Goal: Information Seeking & Learning: Learn about a topic

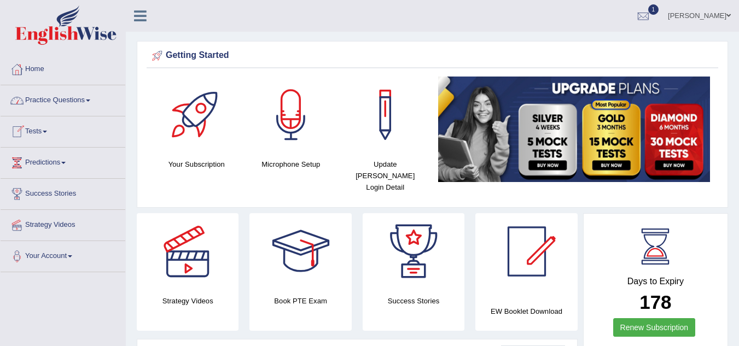
click at [77, 100] on link "Practice Questions" at bounding box center [63, 98] width 125 height 27
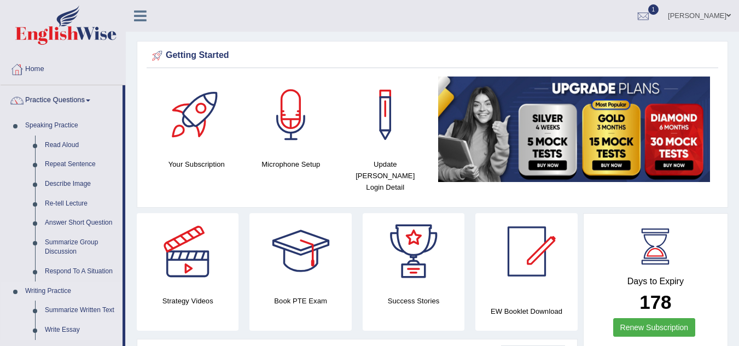
click at [59, 328] on link "Write Essay" at bounding box center [81, 331] width 83 height 20
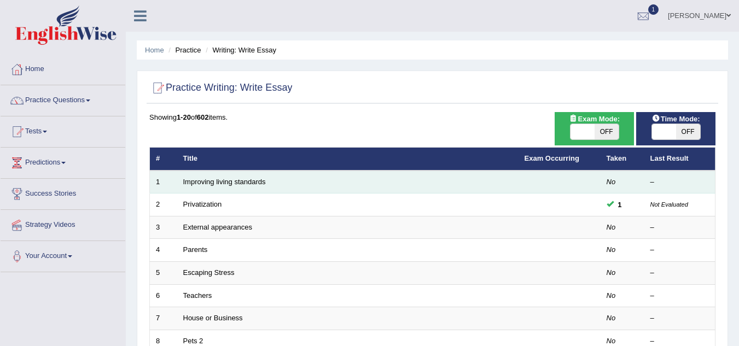
click at [211, 187] on td "Improving living standards" at bounding box center [348, 182] width 342 height 23
click at [247, 182] on link "Improving living standards" at bounding box center [224, 182] width 83 height 8
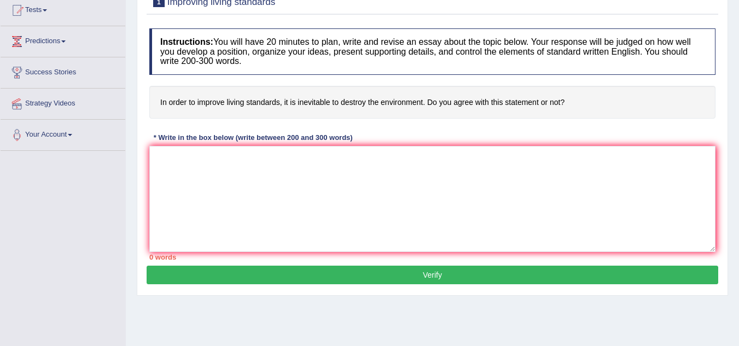
scroll to position [125, 0]
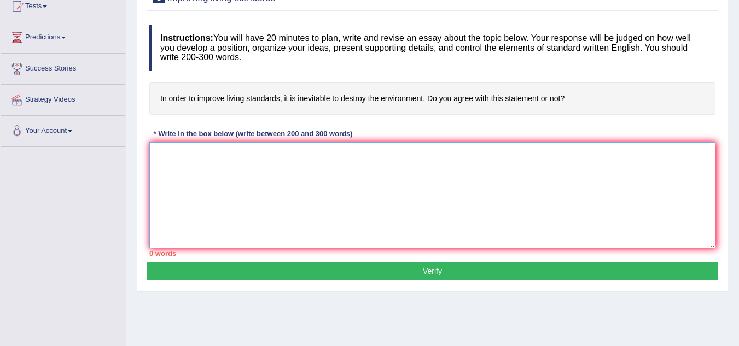
click at [182, 158] on textarea at bounding box center [432, 195] width 566 height 106
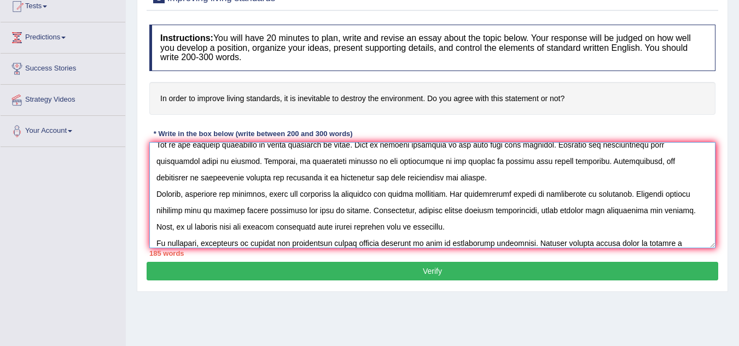
scroll to position [59, 0]
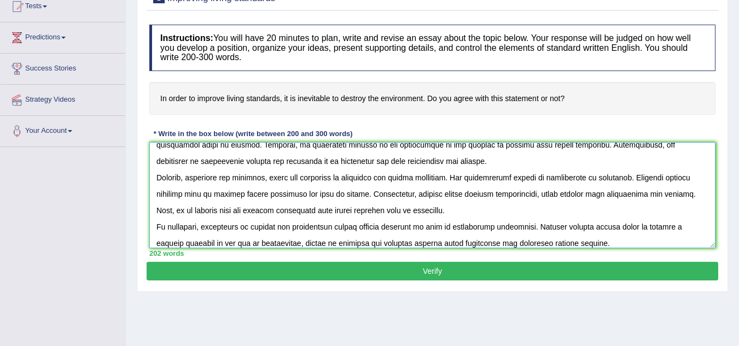
type textarea "The increasing influence of improve living standards on our lives has ignited n…"
click at [423, 275] on button "Verify" at bounding box center [433, 271] width 572 height 19
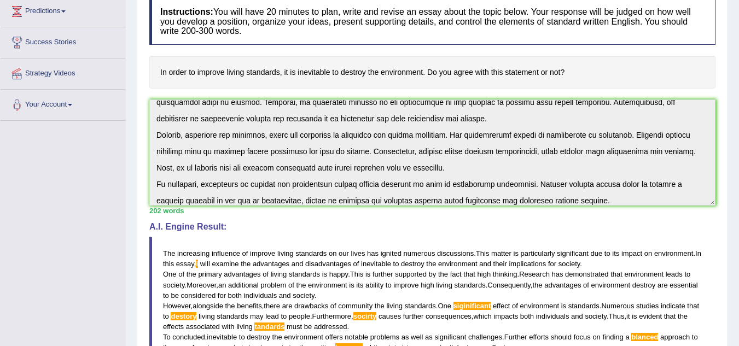
scroll to position [0, 0]
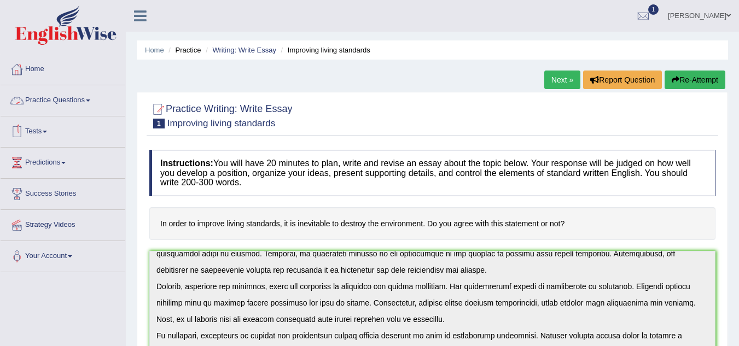
click at [85, 97] on link "Practice Questions" at bounding box center [63, 98] width 125 height 27
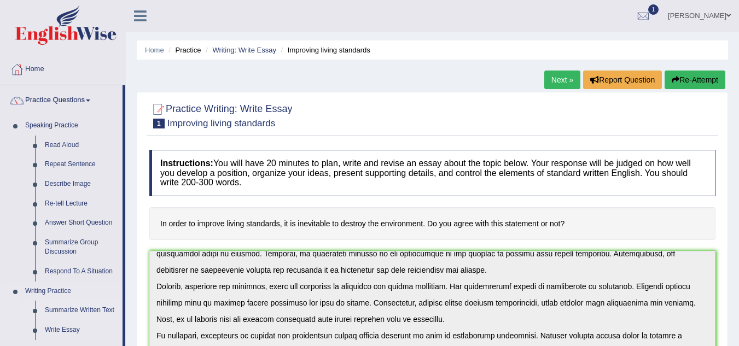
click at [75, 310] on link "Summarize Written Text" at bounding box center [81, 311] width 83 height 20
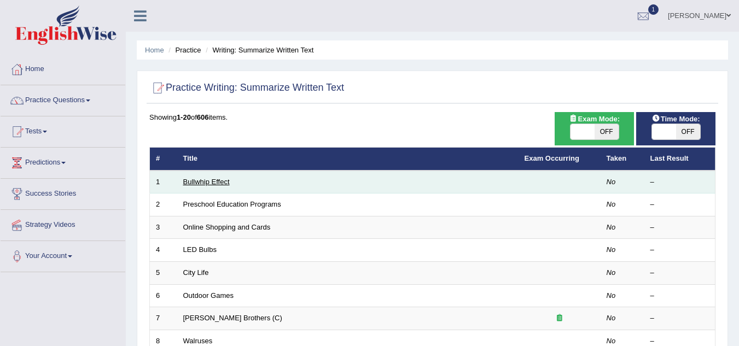
click at [214, 181] on link "Bullwhip Effect" at bounding box center [206, 182] width 47 height 8
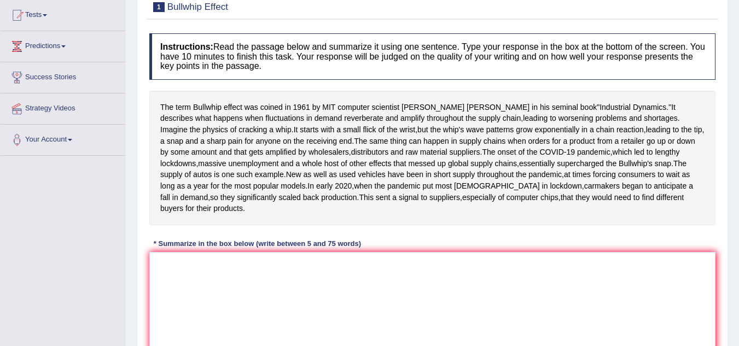
scroll to position [123, 0]
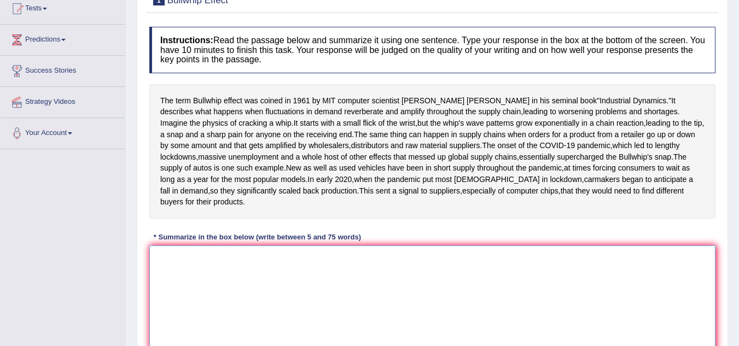
click at [169, 321] on textarea at bounding box center [432, 299] width 566 height 106
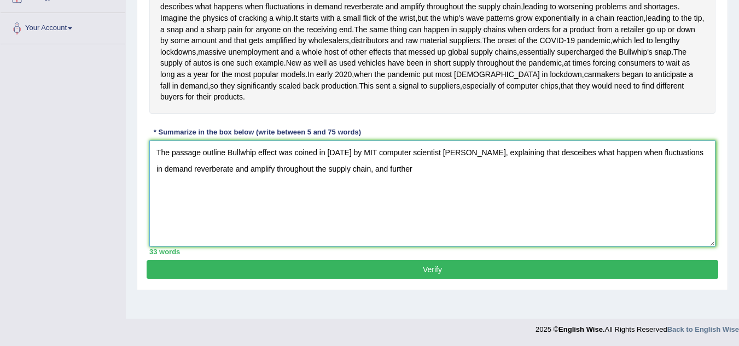
scroll to position [229, 0]
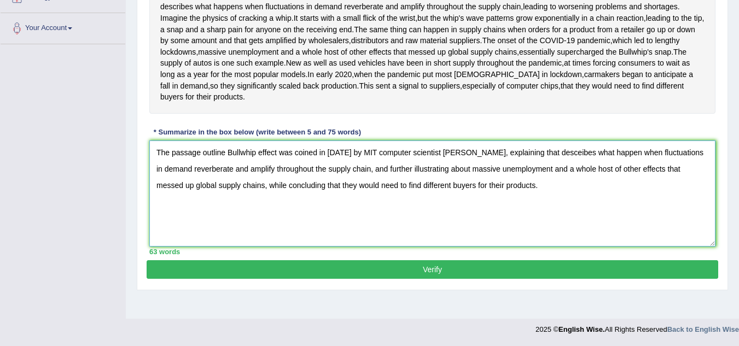
type textarea "The passage outline Bullwhip effect was coined in 1961 by MIT computer scientis…"
click at [239, 279] on button "Verify" at bounding box center [433, 270] width 572 height 19
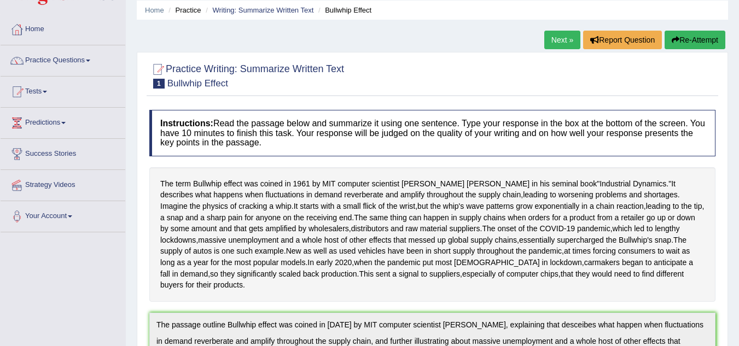
scroll to position [36, 0]
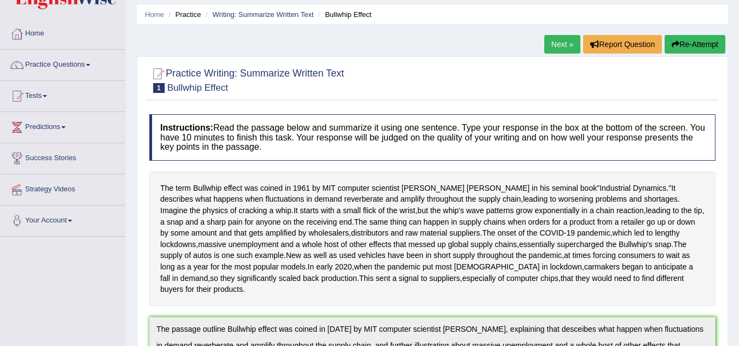
click at [556, 47] on link "Next »" at bounding box center [563, 44] width 36 height 19
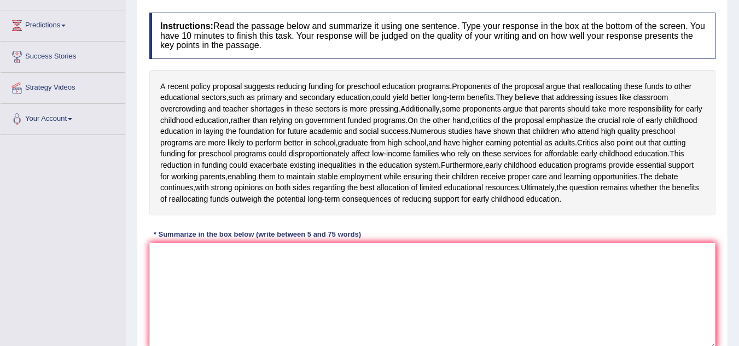
scroll to position [149, 0]
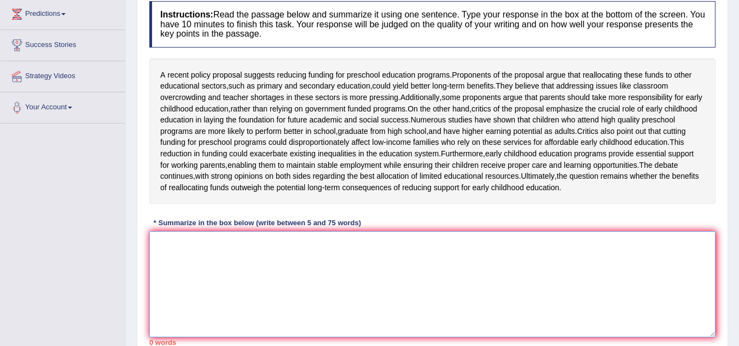
click at [261, 273] on textarea at bounding box center [432, 285] width 566 height 106
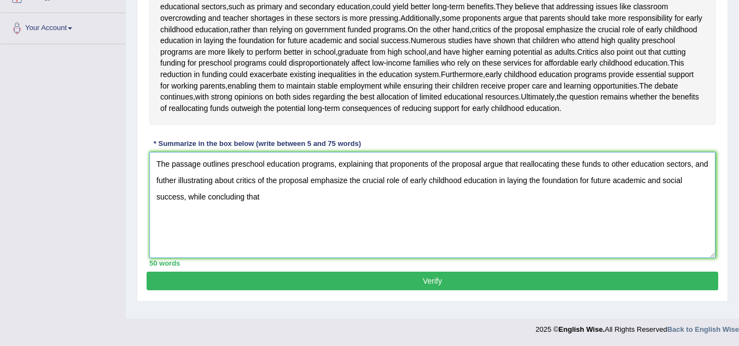
scroll to position [253, 0]
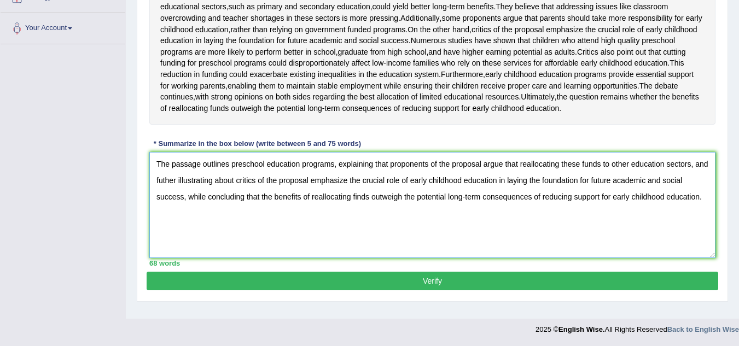
type textarea "The passage outlines preschool education programs, explaining that proponents o…"
click at [375, 291] on button "Verify" at bounding box center [433, 281] width 572 height 19
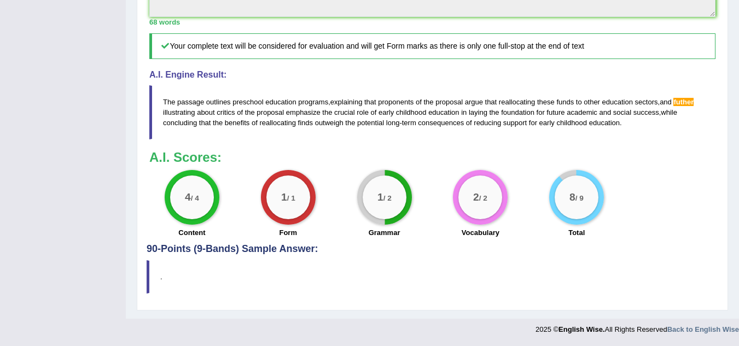
scroll to position [487, 0]
click at [691, 103] on span "futher" at bounding box center [684, 102] width 20 height 8
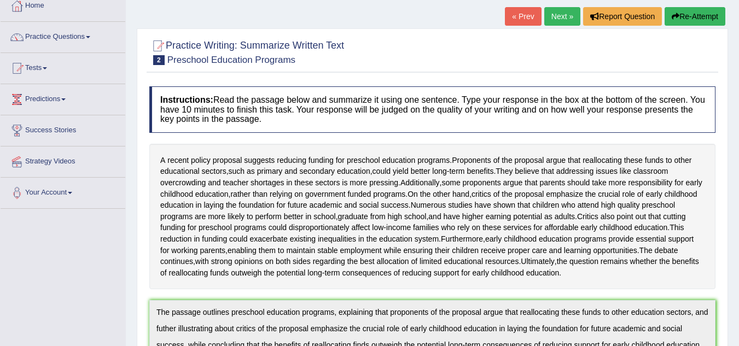
scroll to position [61, 0]
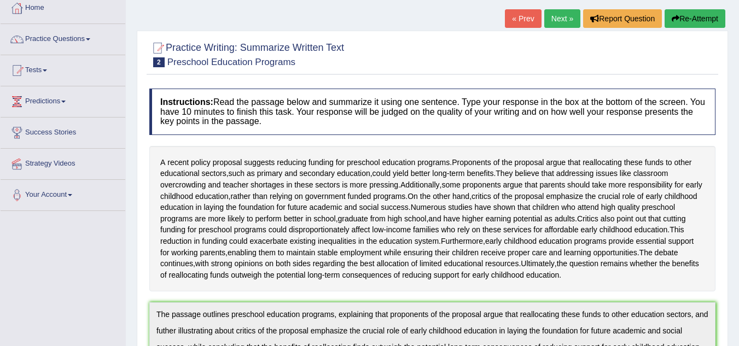
click at [564, 15] on link "Next »" at bounding box center [563, 18] width 36 height 19
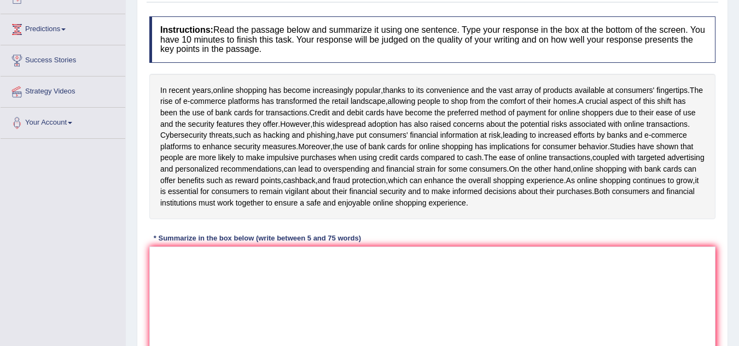
scroll to position [135, 0]
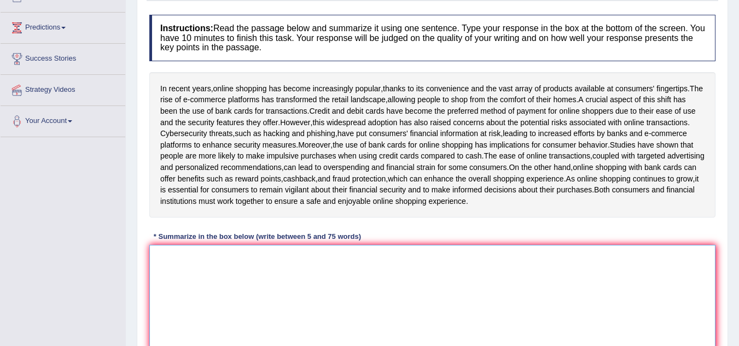
click at [163, 292] on textarea at bounding box center [432, 298] width 566 height 106
type textarea "t"
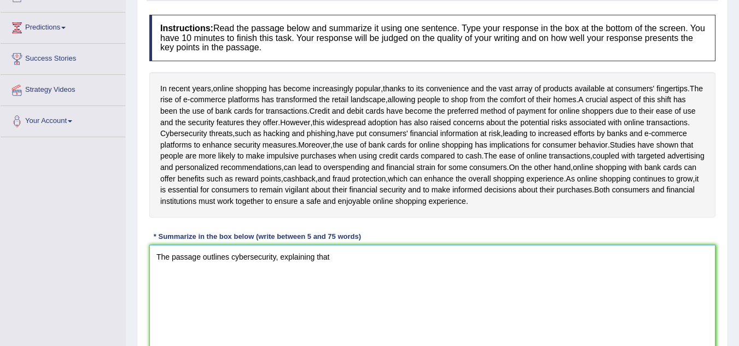
click at [276, 281] on textarea "The passage outlines cybersecurity, explaining that" at bounding box center [432, 298] width 566 height 106
click at [345, 284] on textarea "The passage outlines online shopping, explaining that" at bounding box center [432, 298] width 566 height 106
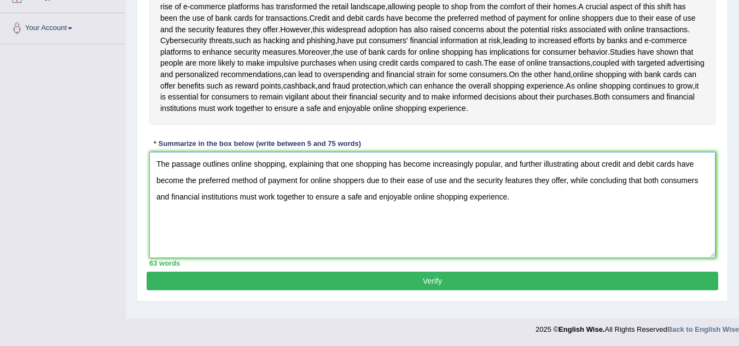
scroll to position [238, 0]
type textarea "The passage outlines online shopping, explaining that one shopping has become i…"
click at [469, 291] on button "Verify" at bounding box center [433, 281] width 572 height 19
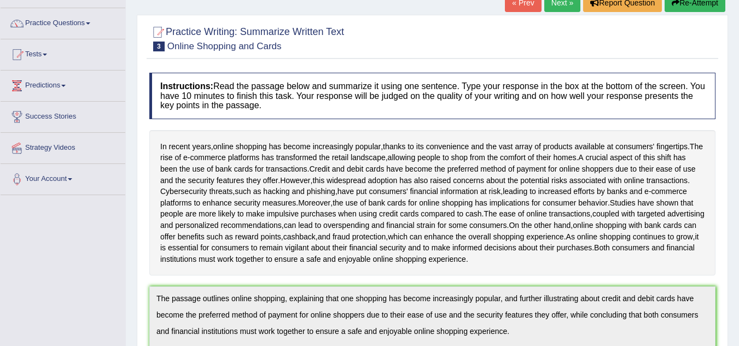
scroll to position [0, 0]
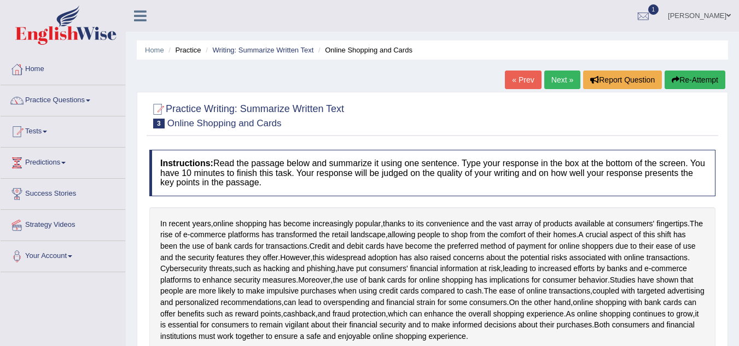
click at [565, 79] on link "Next »" at bounding box center [563, 80] width 36 height 19
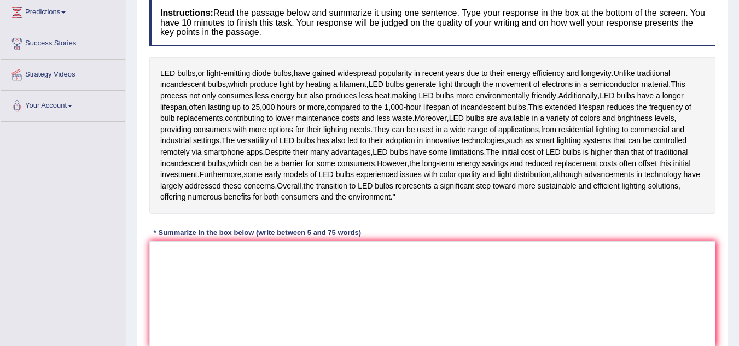
scroll to position [154, 0]
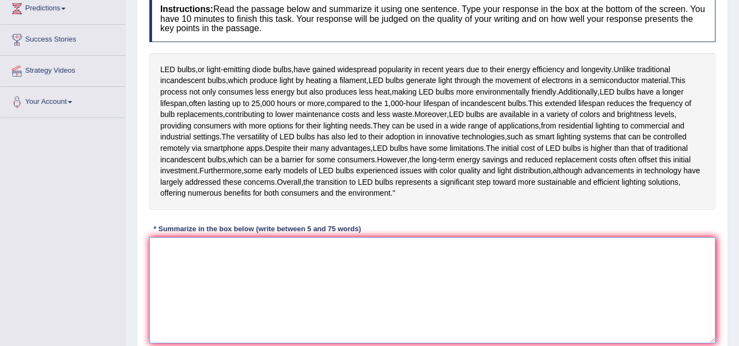
click at [173, 290] on textarea at bounding box center [432, 291] width 566 height 106
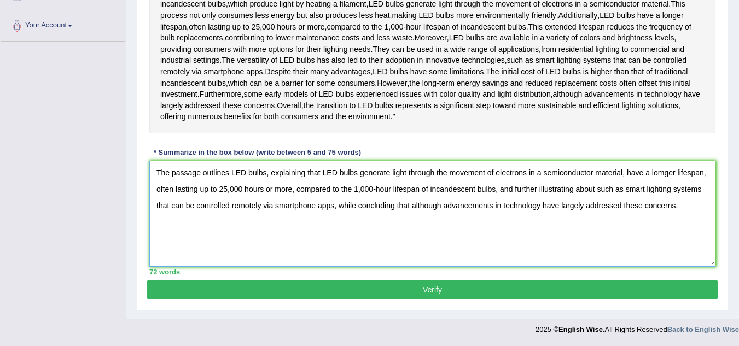
scroll to position [265, 0]
type textarea "The passage outlines LED bulbs, explaining that LED bulbs generate light throug…"
click at [294, 296] on button "Verify" at bounding box center [433, 290] width 572 height 19
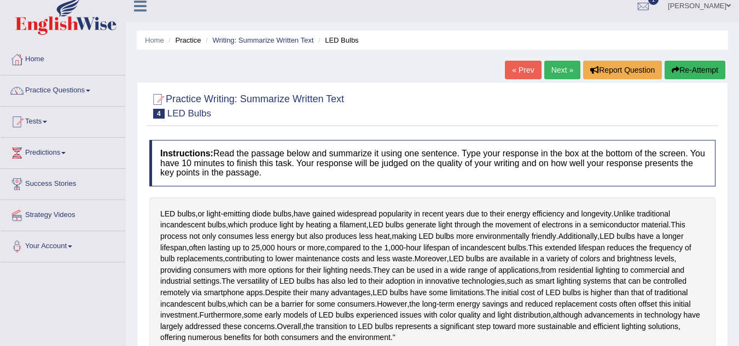
scroll to position [0, 0]
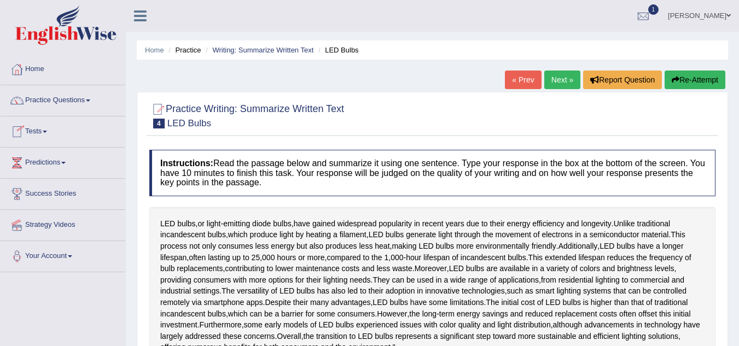
click at [84, 97] on link "Practice Questions" at bounding box center [63, 98] width 125 height 27
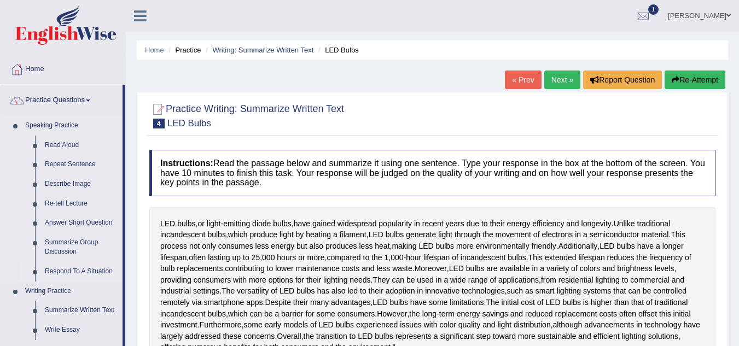
click at [82, 271] on link "Respond To A Situation" at bounding box center [81, 272] width 83 height 20
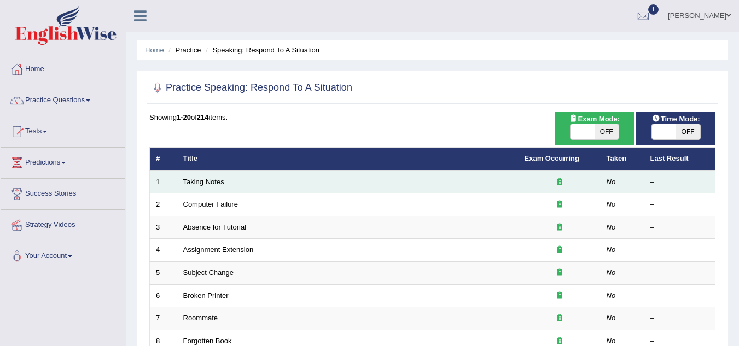
click at [209, 179] on link "Taking Notes" at bounding box center [203, 182] width 41 height 8
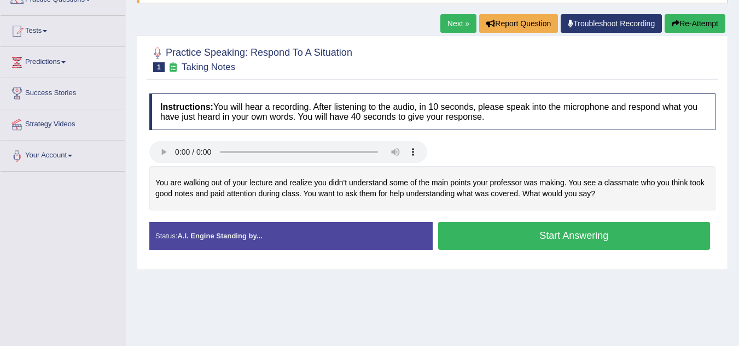
scroll to position [102, 0]
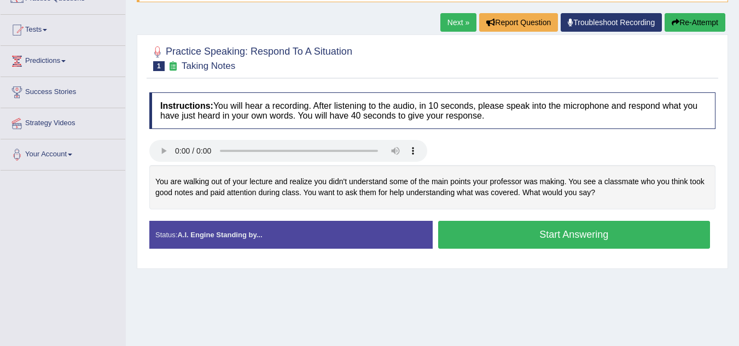
click at [464, 230] on button "Start Answering" at bounding box center [574, 235] width 273 height 28
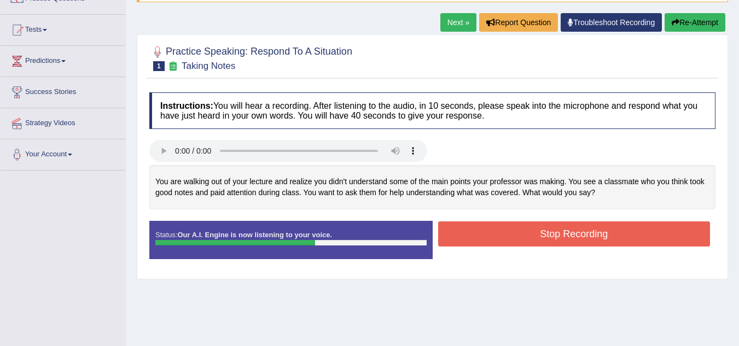
click at [464, 230] on button "Stop Recording" at bounding box center [574, 234] width 273 height 25
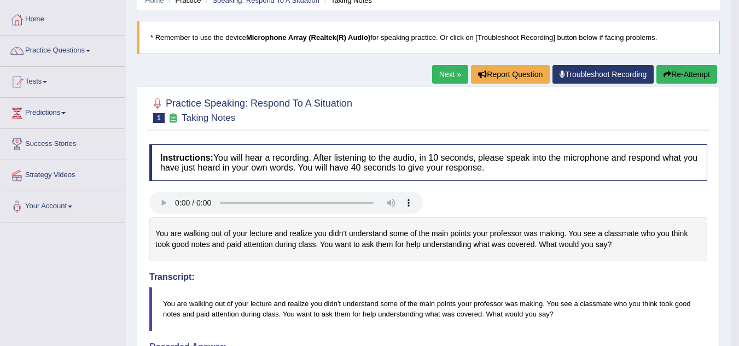
scroll to position [45, 0]
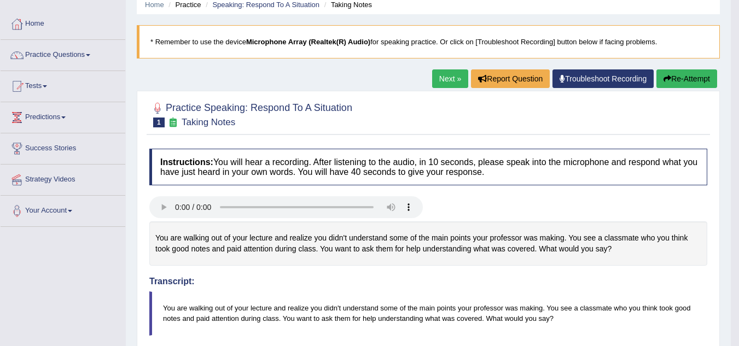
click at [446, 84] on link "Next »" at bounding box center [450, 79] width 36 height 19
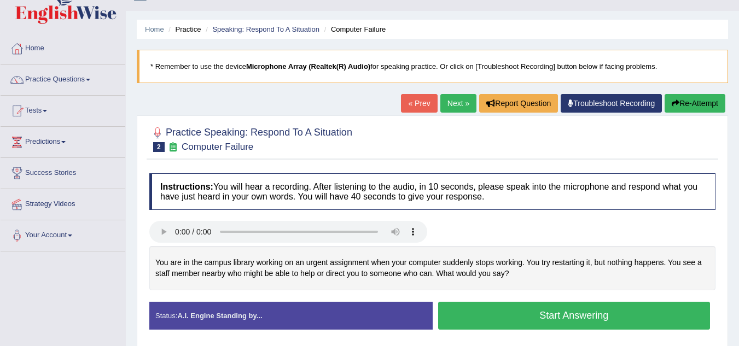
scroll to position [42, 0]
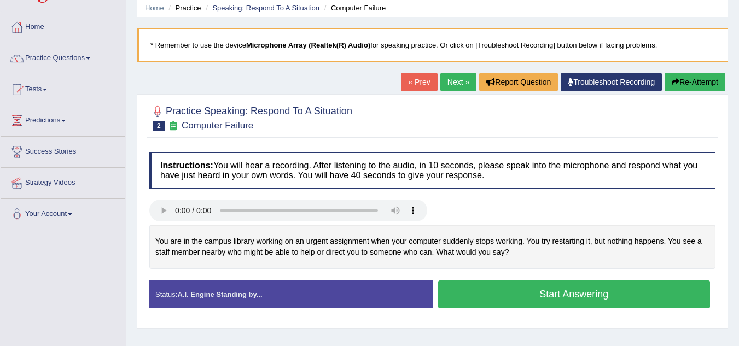
click at [490, 296] on button "Start Answering" at bounding box center [574, 295] width 273 height 28
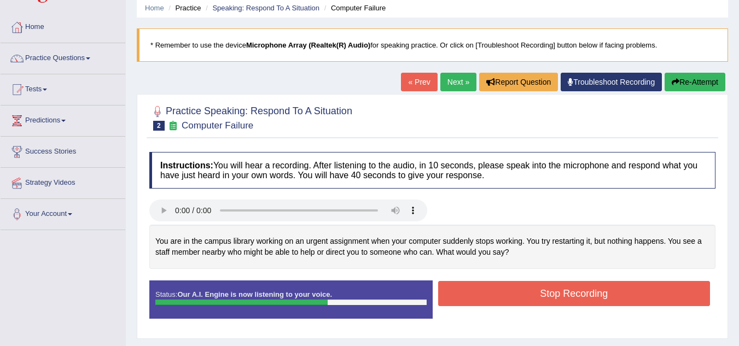
click at [490, 296] on button "Stop Recording" at bounding box center [574, 293] width 273 height 25
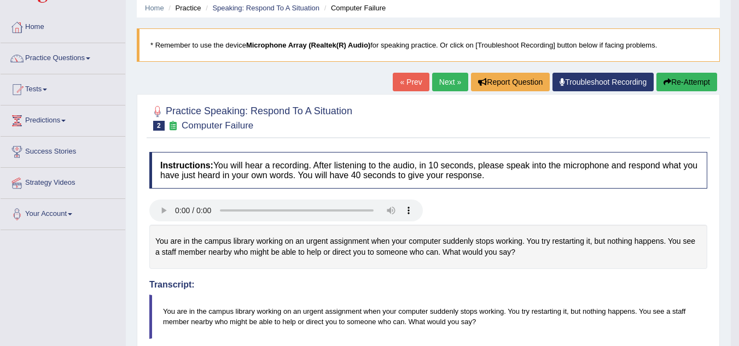
click at [728, 200] on div "Home Practice Speaking: Respond To A Situation Computer Failure * Remember to u…" at bounding box center [428, 333] width 605 height 751
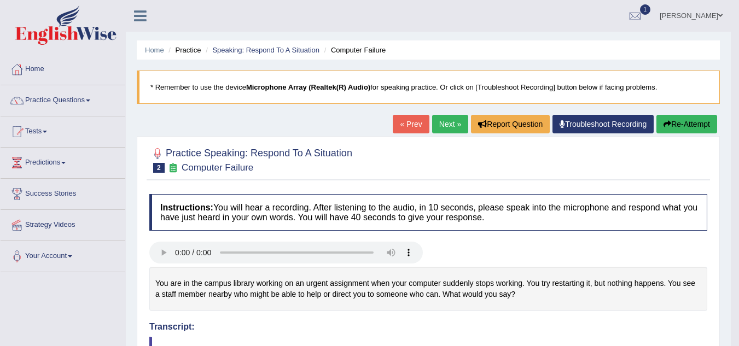
scroll to position [1, 0]
click at [444, 130] on link "Next »" at bounding box center [450, 123] width 36 height 19
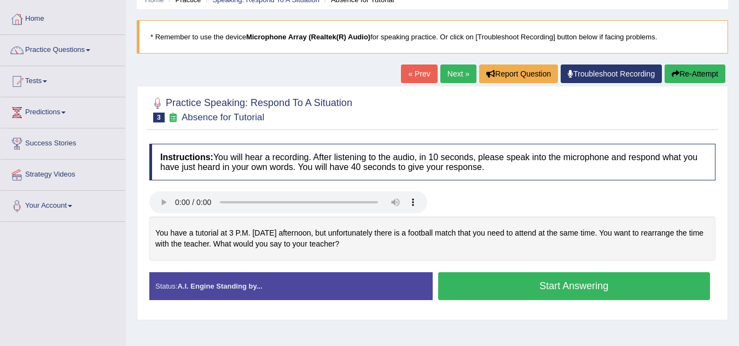
scroll to position [51, 0]
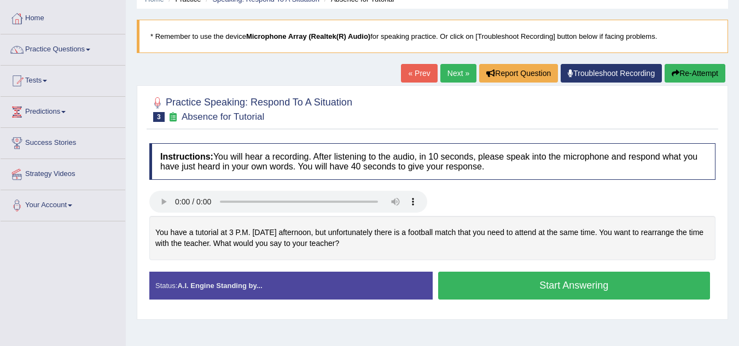
click at [536, 288] on button "Start Answering" at bounding box center [574, 286] width 273 height 28
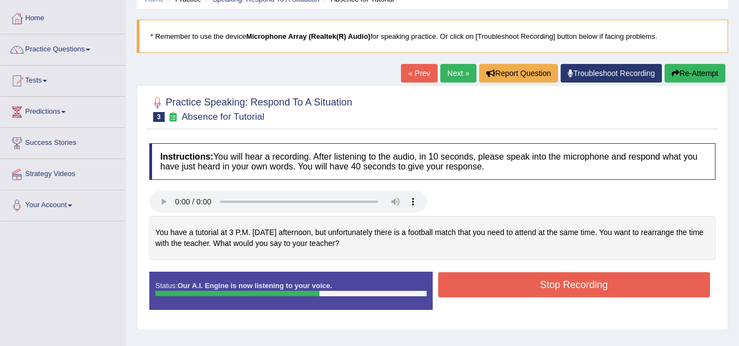
click at [536, 288] on button "Stop Recording" at bounding box center [574, 285] width 273 height 25
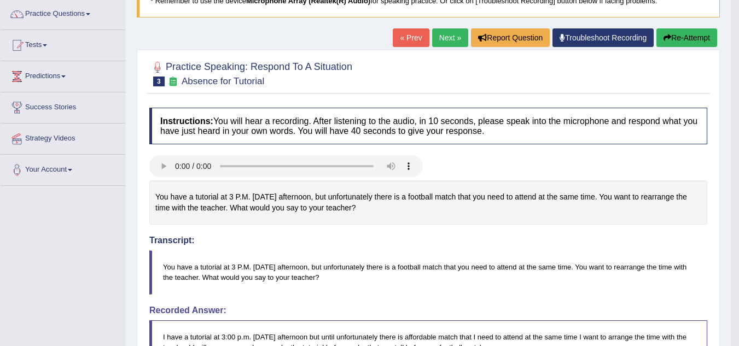
scroll to position [85, 0]
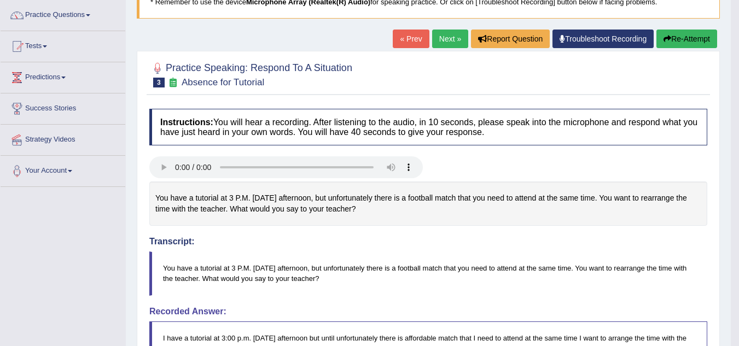
click at [449, 36] on link "Next »" at bounding box center [450, 39] width 36 height 19
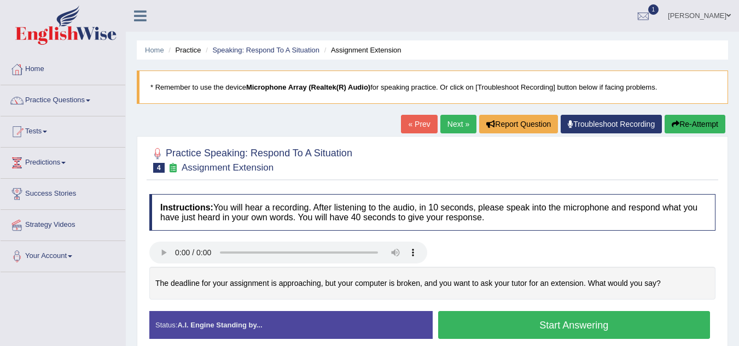
click at [464, 330] on button "Start Answering" at bounding box center [574, 325] width 273 height 28
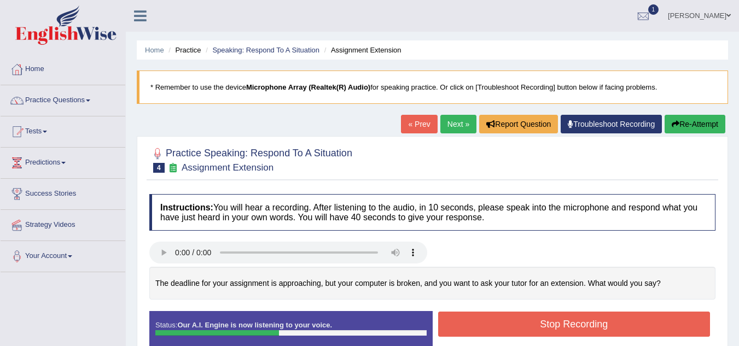
click at [464, 330] on button "Stop Recording" at bounding box center [574, 324] width 273 height 25
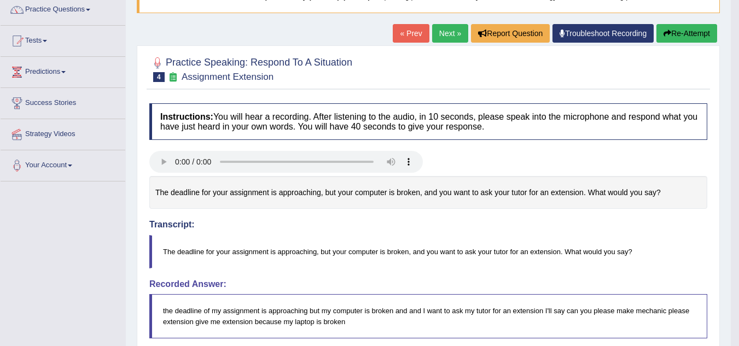
scroll to position [88, 0]
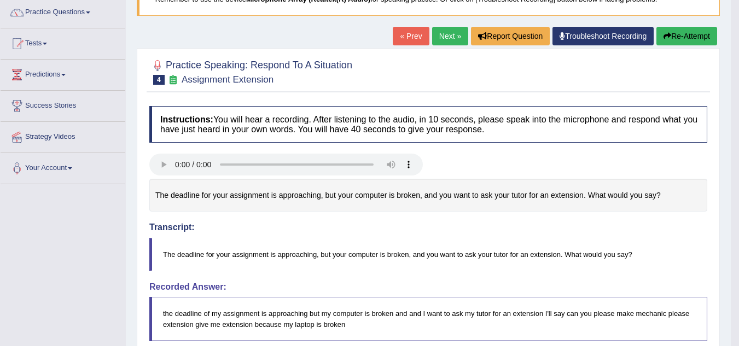
click at [442, 38] on link "Next »" at bounding box center [450, 36] width 36 height 19
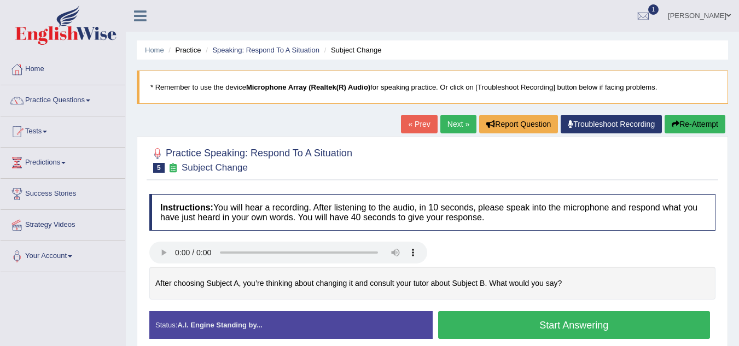
click at [592, 329] on button "Start Answering" at bounding box center [574, 325] width 273 height 28
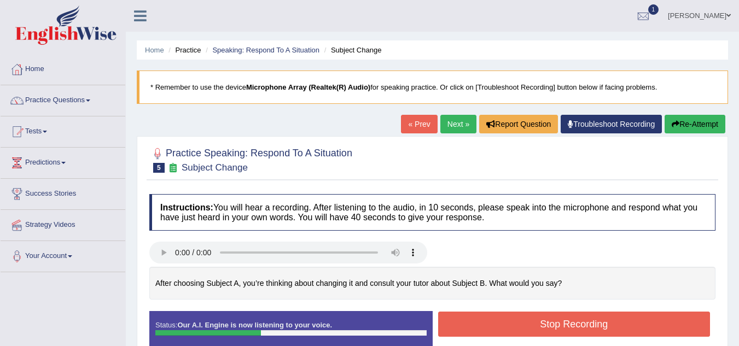
click at [548, 331] on button "Stop Recording" at bounding box center [574, 324] width 273 height 25
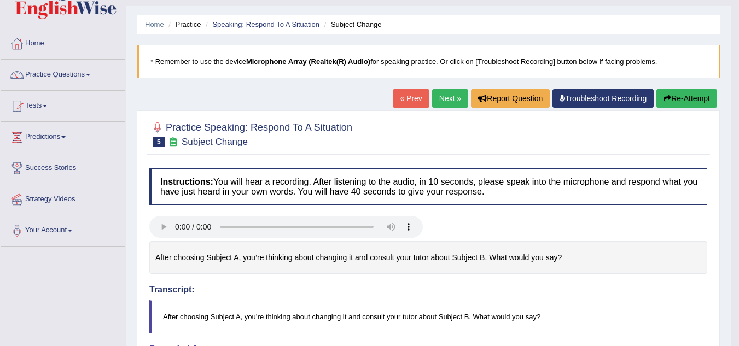
scroll to position [25, 0]
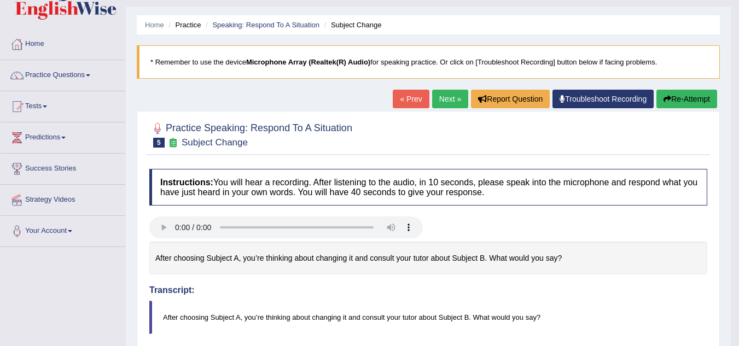
click at [690, 96] on button "Re-Attempt" at bounding box center [687, 99] width 61 height 19
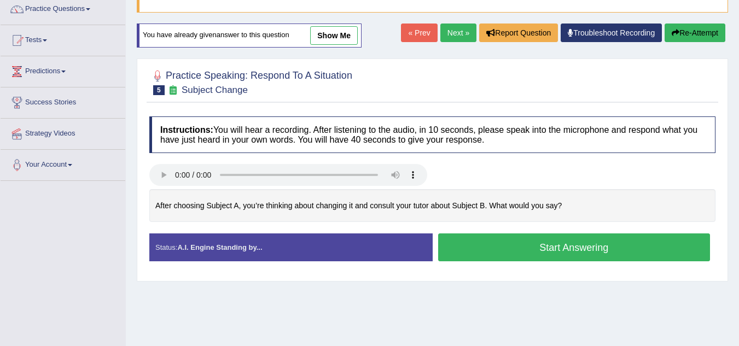
scroll to position [94, 0]
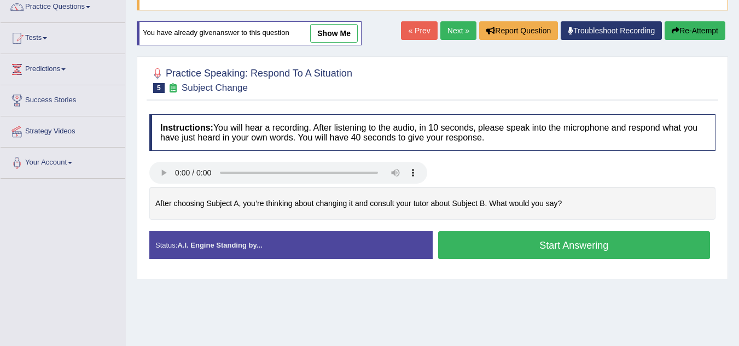
click at [571, 253] on button "Start Answering" at bounding box center [574, 246] width 273 height 28
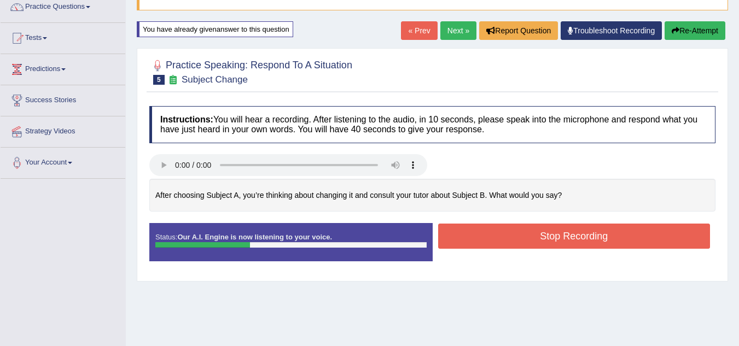
click at [578, 245] on button "Stop Recording" at bounding box center [574, 236] width 273 height 25
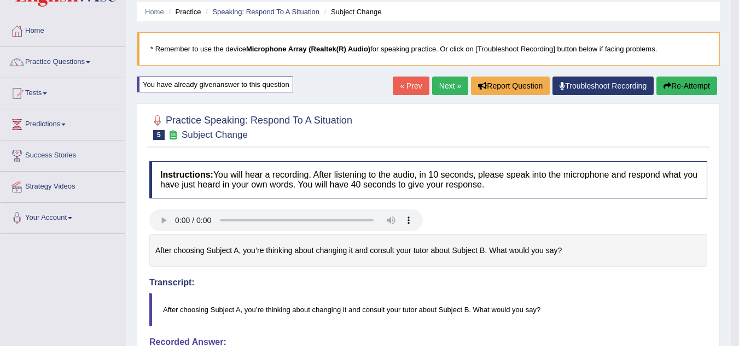
scroll to position [38, 0]
click at [684, 90] on button "Re-Attempt" at bounding box center [687, 86] width 61 height 19
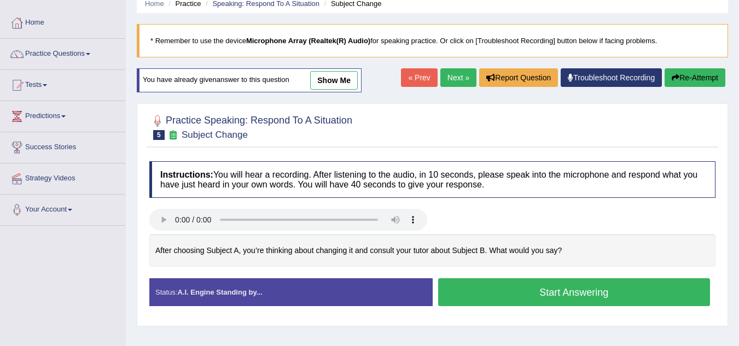
scroll to position [121, 0]
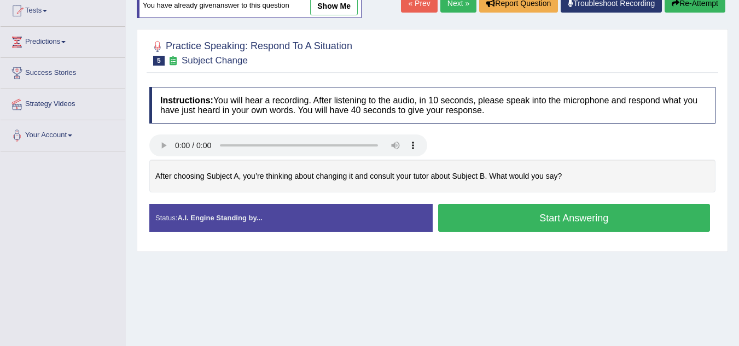
click at [582, 228] on button "Start Answering" at bounding box center [574, 218] width 273 height 28
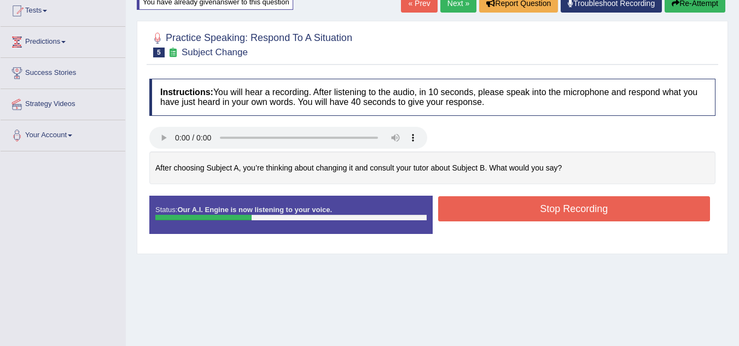
click at [605, 215] on button "Stop Recording" at bounding box center [574, 208] width 273 height 25
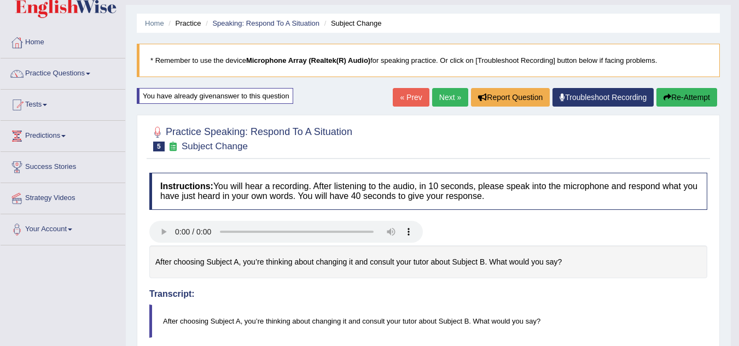
scroll to position [0, 0]
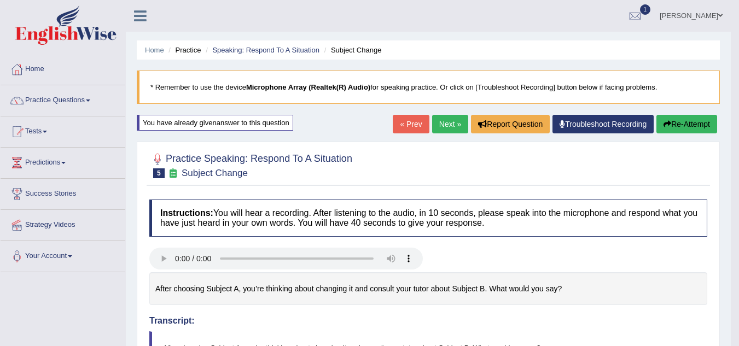
click at [449, 130] on link "Next »" at bounding box center [450, 124] width 36 height 19
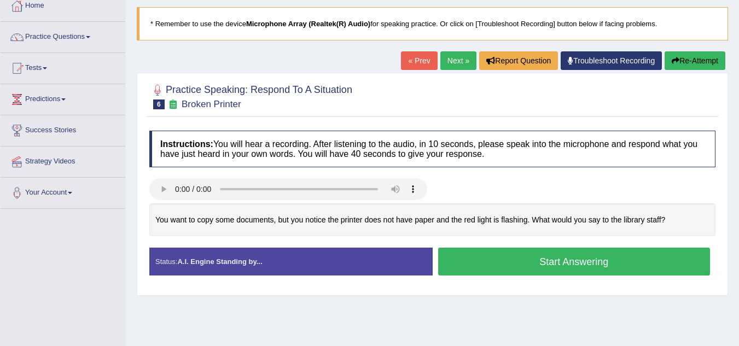
scroll to position [68, 0]
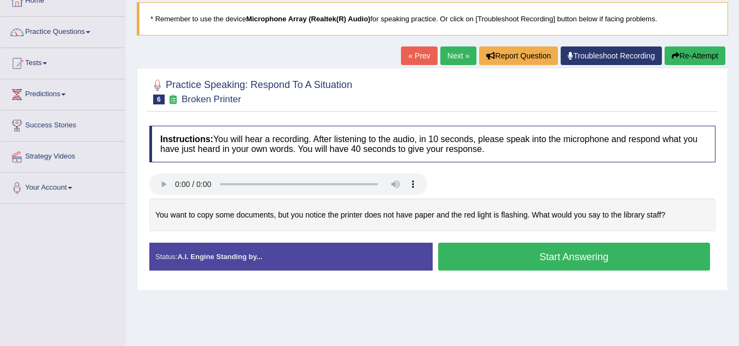
click at [599, 262] on button "Start Answering" at bounding box center [574, 257] width 273 height 28
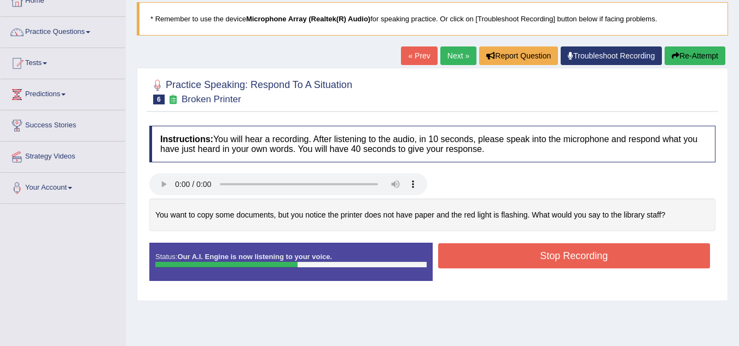
click at [606, 253] on button "Stop Recording" at bounding box center [574, 256] width 273 height 25
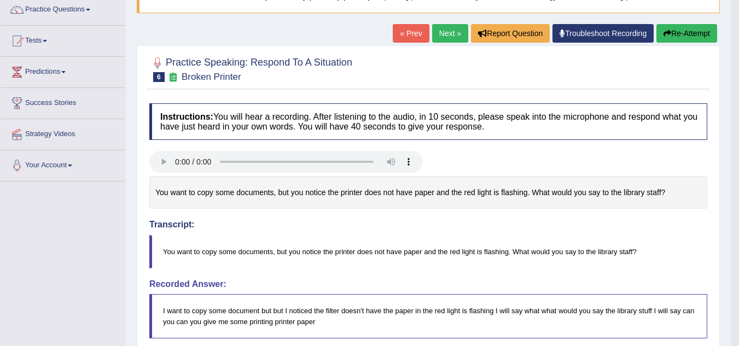
scroll to position [0, 0]
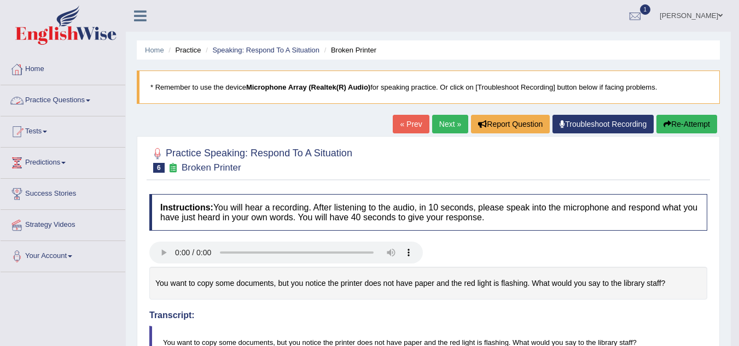
click at [91, 98] on link "Practice Questions" at bounding box center [63, 98] width 125 height 27
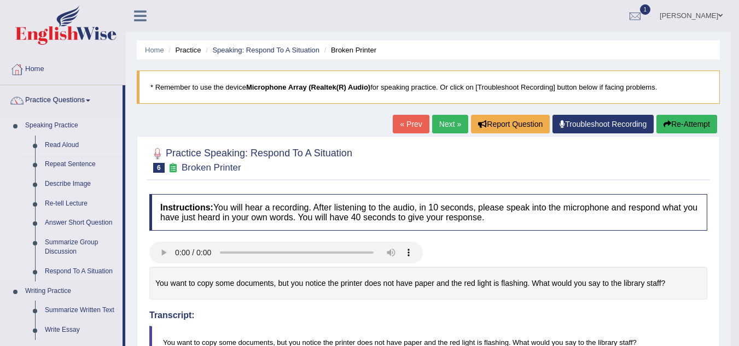
click at [68, 147] on link "Read Aloud" at bounding box center [81, 146] width 83 height 20
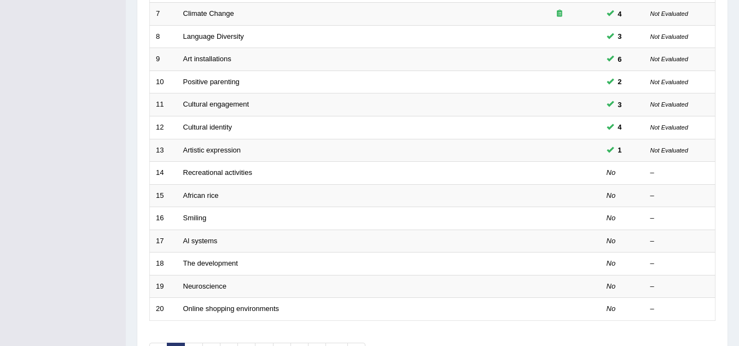
scroll to position [310, 0]
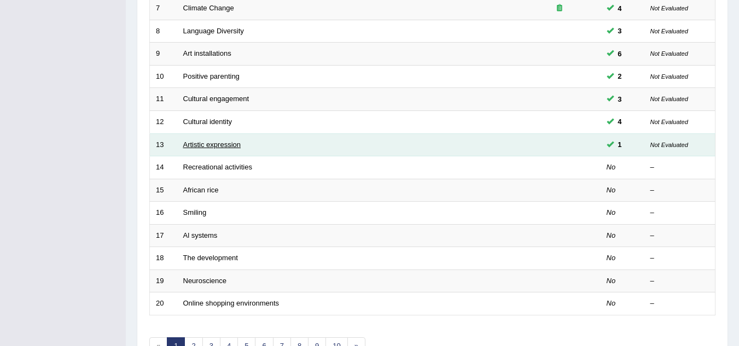
click at [229, 144] on link "Artistic expression" at bounding box center [211, 145] width 57 height 8
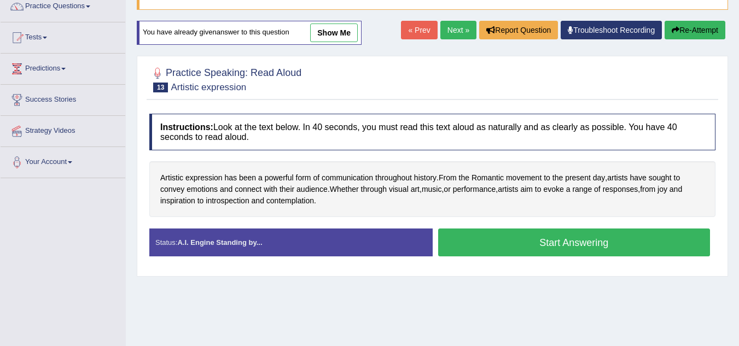
scroll to position [95, 0]
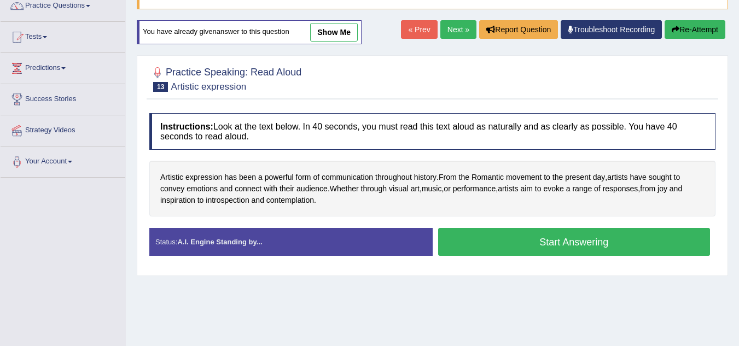
click at [502, 235] on button "Start Answering" at bounding box center [574, 242] width 273 height 28
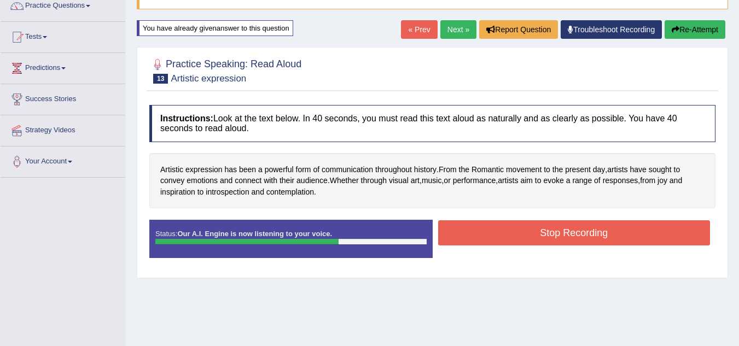
click at [502, 235] on button "Stop Recording" at bounding box center [574, 233] width 273 height 25
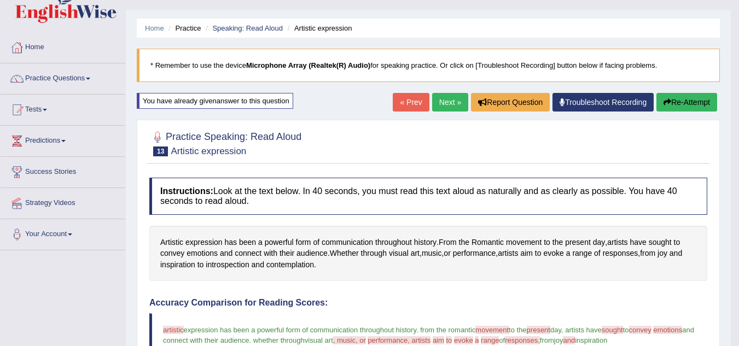
scroll to position [20, 0]
